Goal: Check status: Check status

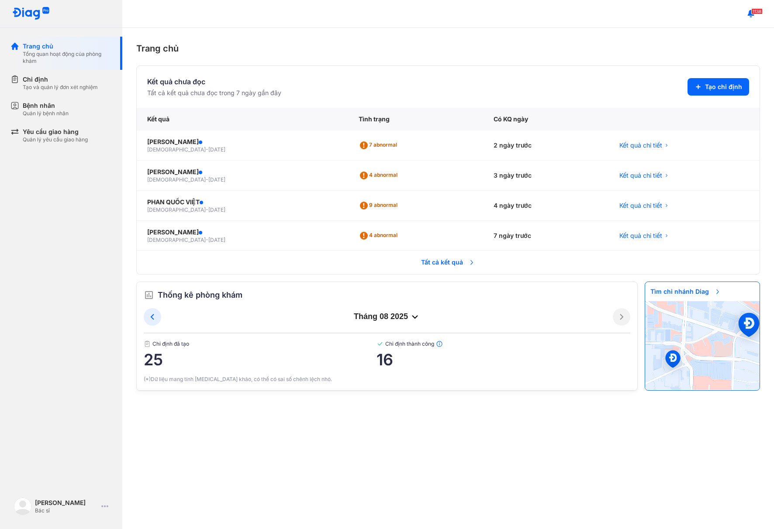
click at [438, 261] on span "Tất cả kết quả" at bounding box center [448, 262] width 65 height 19
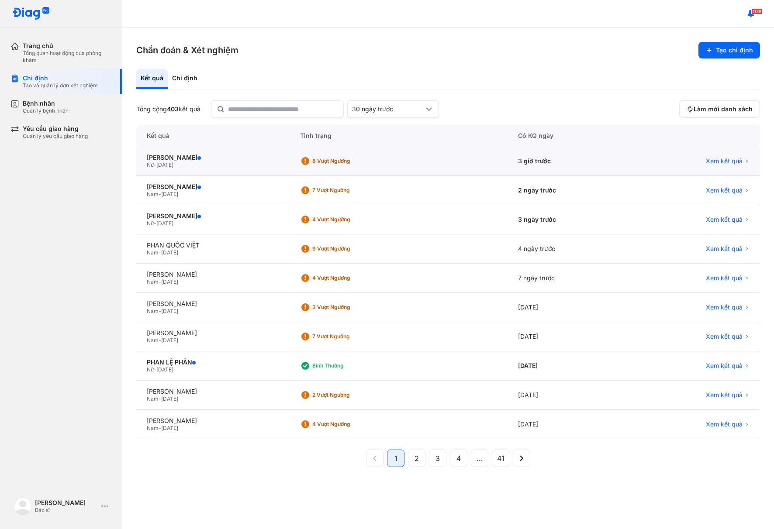
click at [279, 166] on div "Nữ - 25/06/1978" at bounding box center [213, 165] width 132 height 7
